Goal: Information Seeking & Learning: Learn about a topic

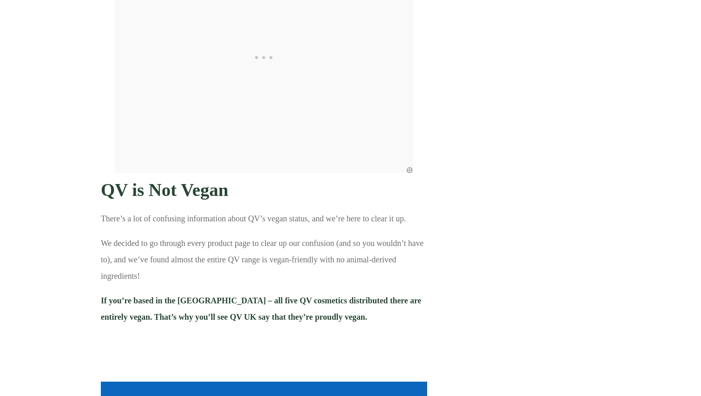
scroll to position [1903, 0]
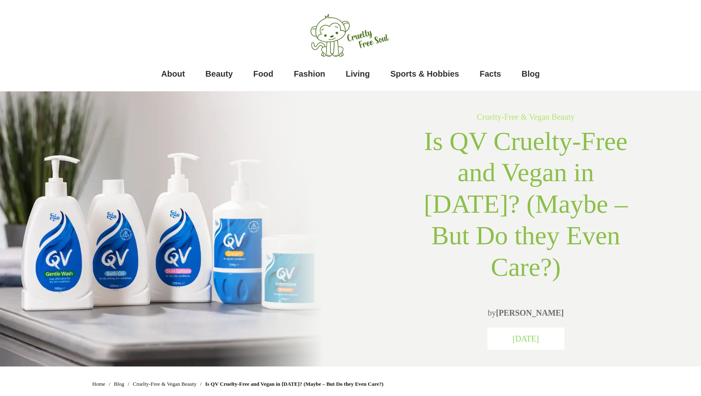
scroll to position [0, 0]
click at [180, 71] on span "About" at bounding box center [173, 74] width 24 height 16
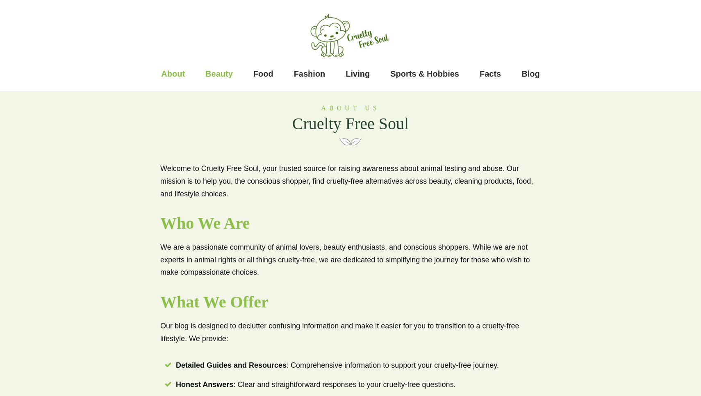
click at [231, 69] on span "Beauty" at bounding box center [218, 74] width 27 height 16
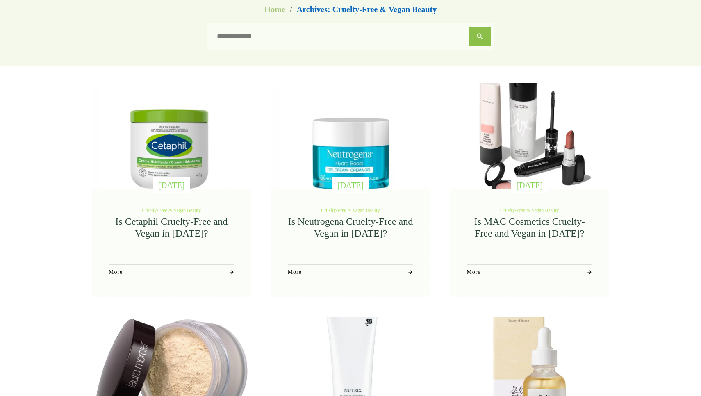
scroll to position [62, 0]
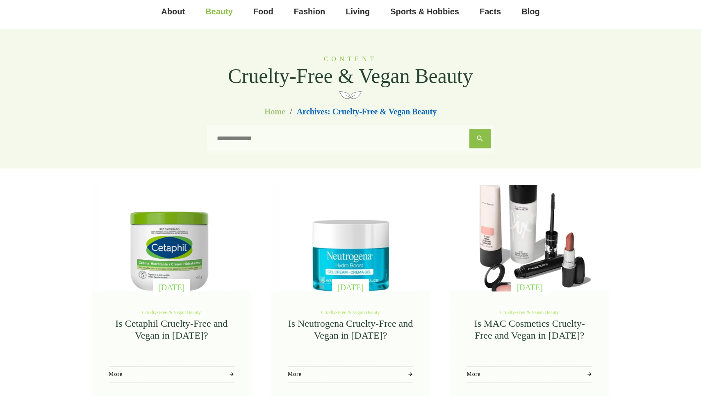
click at [154, 327] on link "Is Cetaphil Cruelty-Free and Vegan in 2023?" at bounding box center [171, 329] width 112 height 23
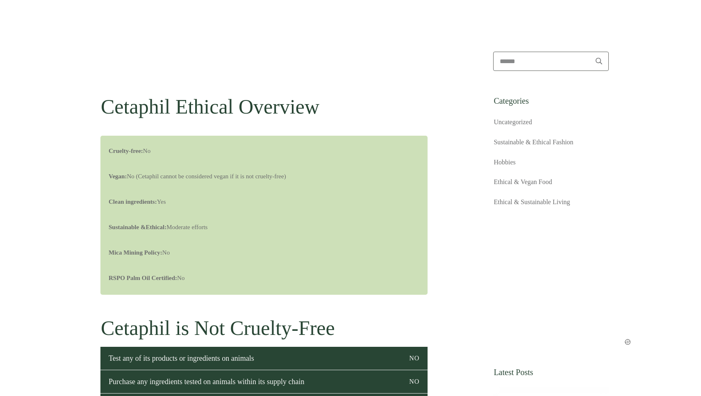
scroll to position [789, 0]
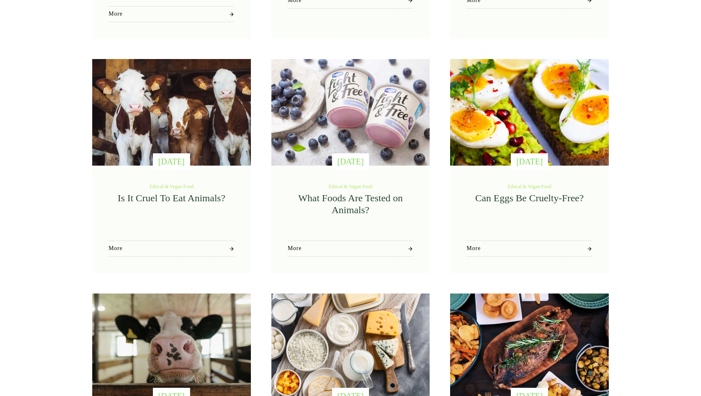
scroll to position [438, 0]
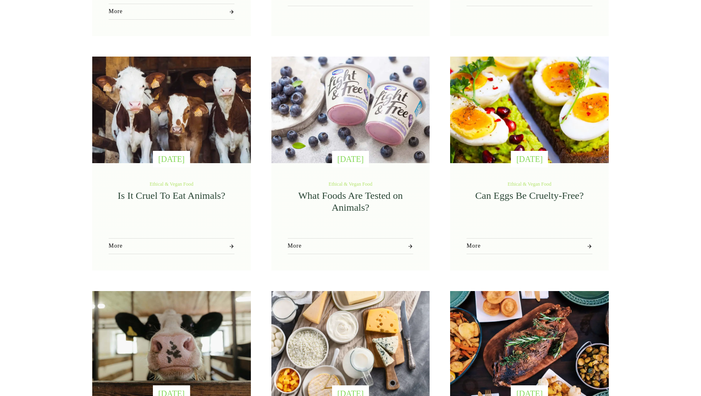
click at [512, 190] on link "Can Eggs Be Cruelty-Free?" at bounding box center [529, 195] width 109 height 11
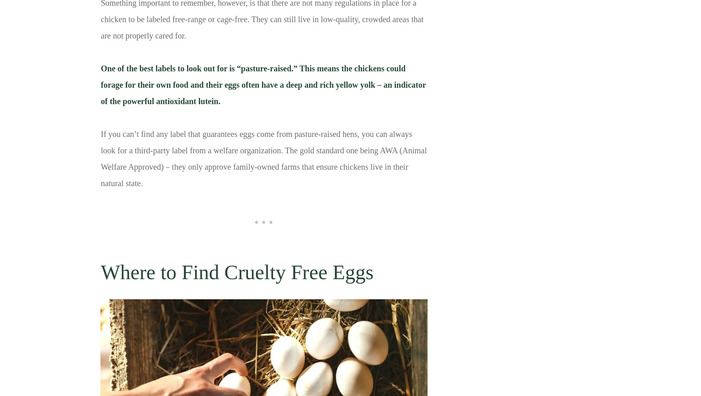
scroll to position [2797, 0]
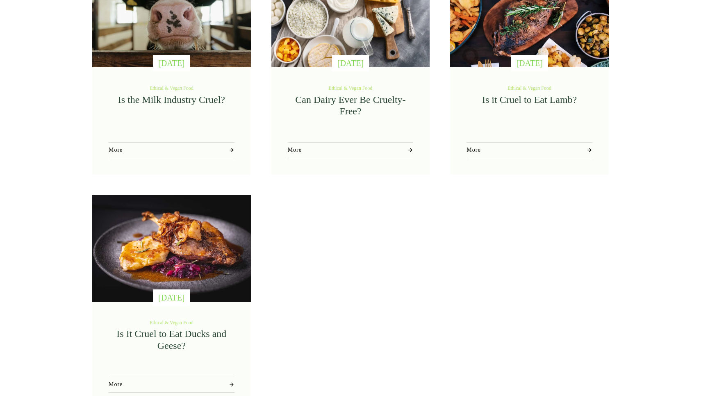
scroll to position [768, 0]
click at [161, 95] on link "Is the Milk Industry Cruel?" at bounding box center [171, 100] width 107 height 11
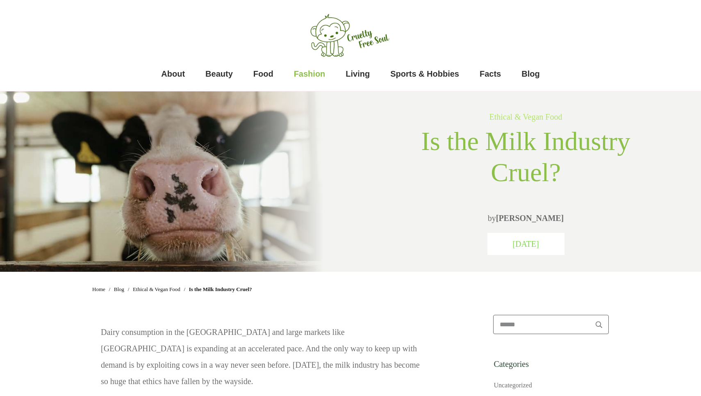
click at [310, 73] on span "Fashion" at bounding box center [310, 74] width 32 height 16
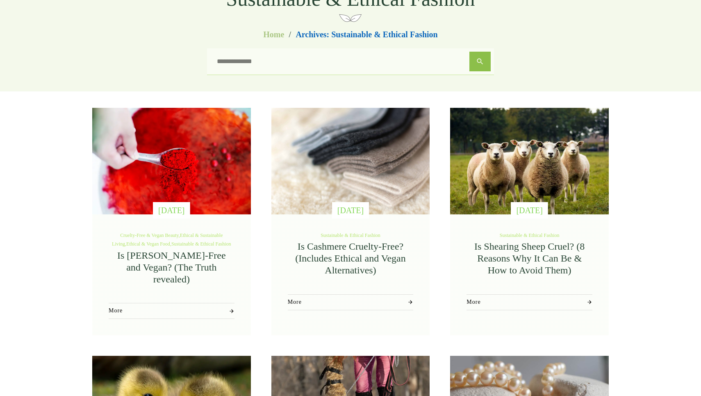
scroll to position [141, 0]
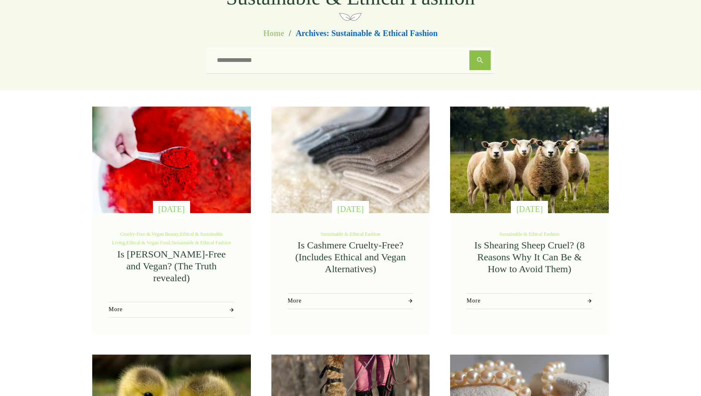
click at [536, 249] on link "Is Shearing Sheep Cruel? (8 Reasons Why It Can Be & How to Avoid Them)" at bounding box center [529, 257] width 110 height 34
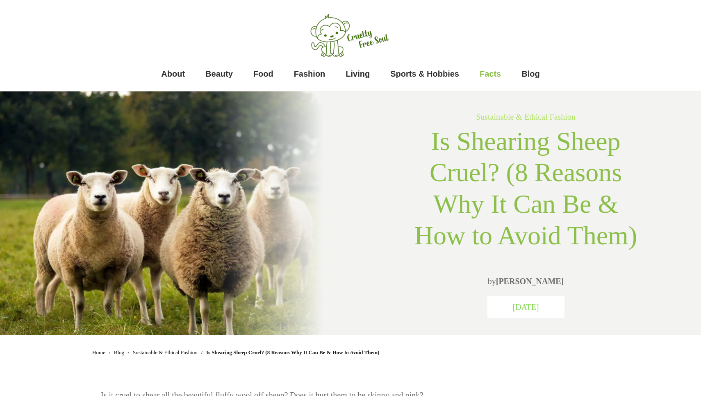
click at [483, 79] on span "Facts" at bounding box center [489, 74] width 21 height 16
